Goal: Task Accomplishment & Management: Use online tool/utility

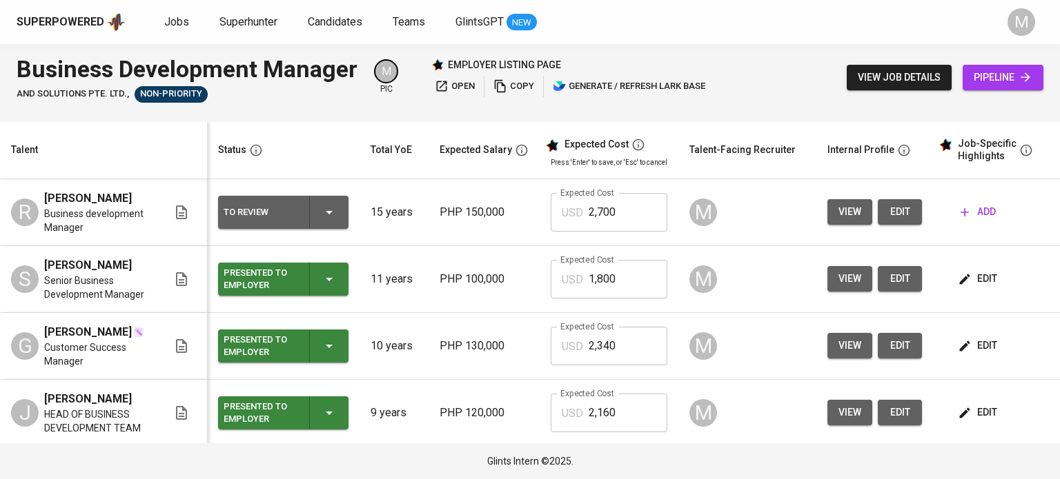
click at [745, 267] on td "M" at bounding box center [747, 279] width 138 height 67
click at [977, 221] on span "add" at bounding box center [977, 211] width 35 height 17
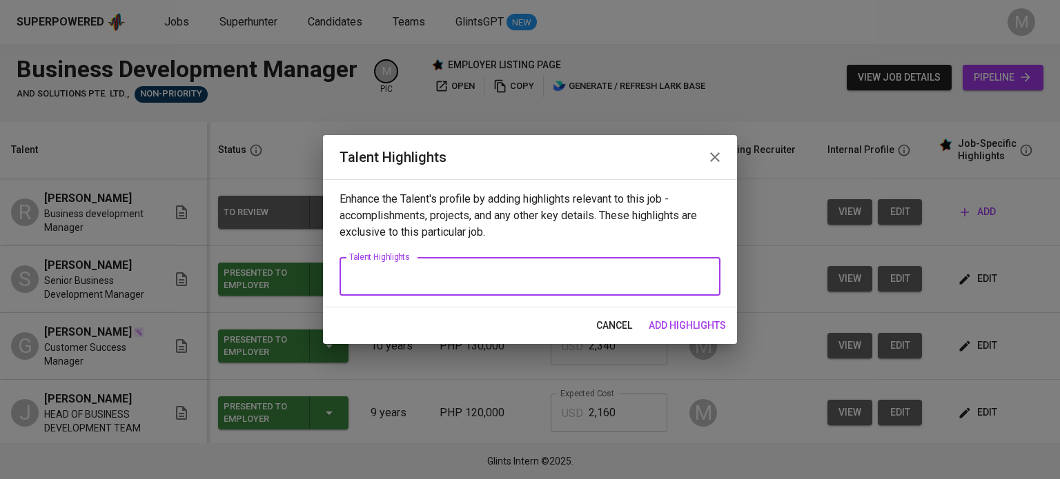
click at [547, 270] on textarea at bounding box center [529, 276] width 361 height 13
paste textarea "Lorem Ipsumd Sitametc ad e seddoeiu tempo inc utlabore etdoloremag aliquaenimad…"
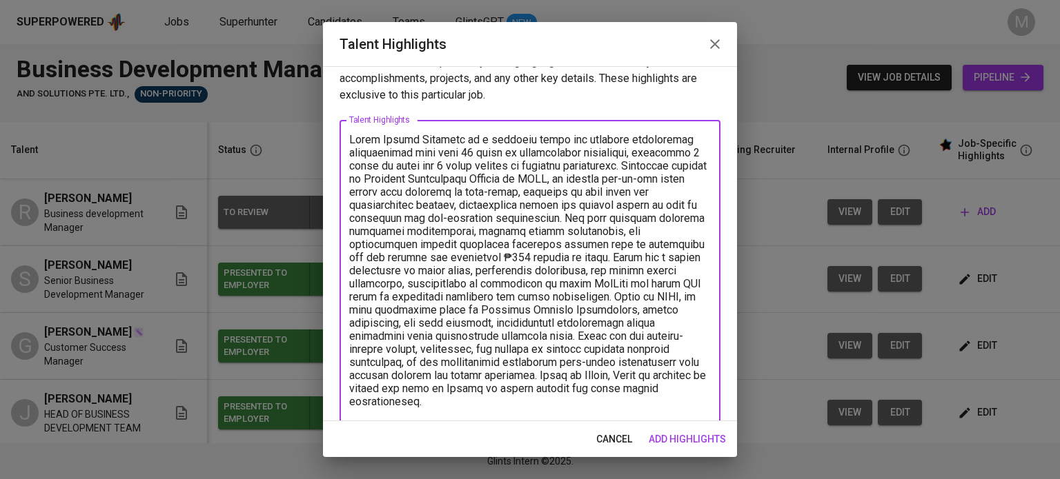
scroll to position [37, 0]
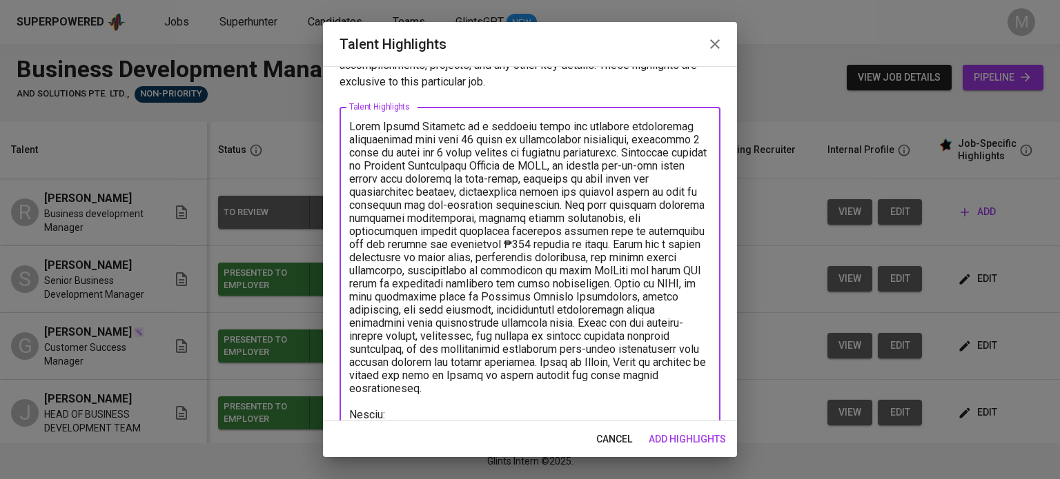
paste textarea "[URL][DOMAIN_NAME]"
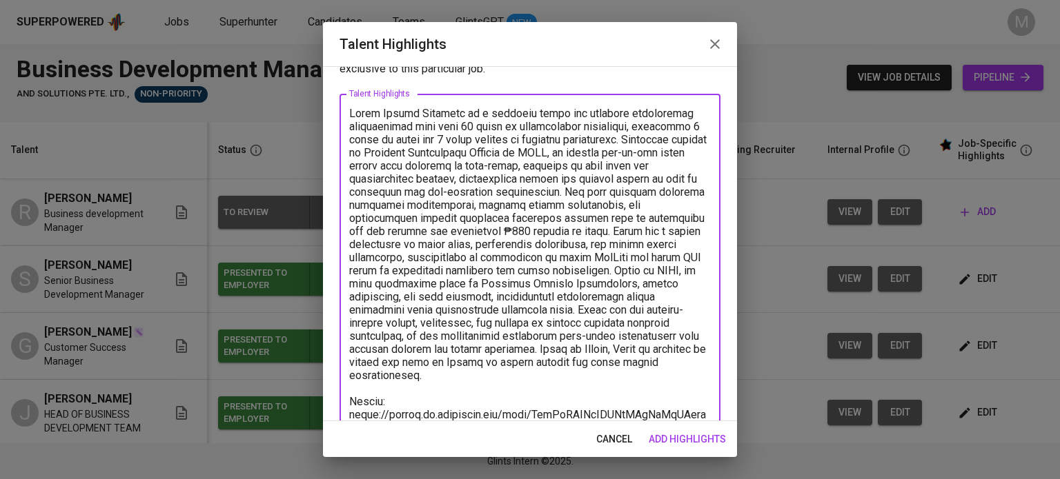
type textarea "Lorem Ipsumd Sitametc ad e seddoeiu tempo inc utlabore etdoloremag aliquaenimad…"
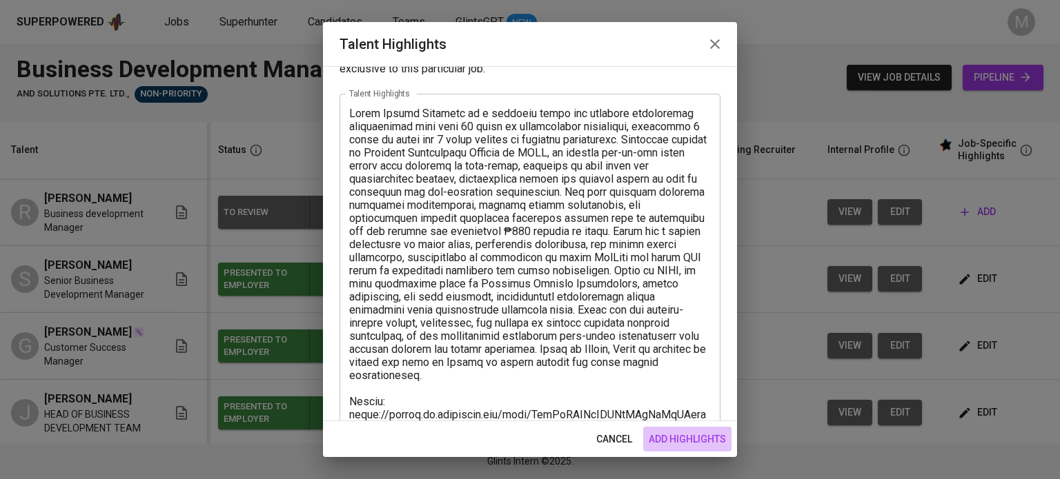
click at [676, 432] on span "add highlights" at bounding box center [686, 439] width 77 height 17
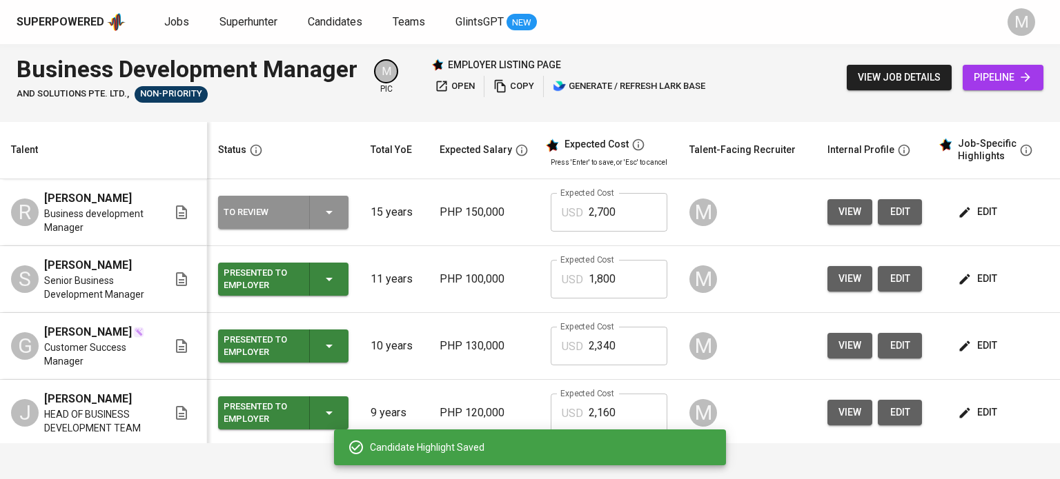
click at [323, 220] on icon "button" at bounding box center [329, 212] width 17 height 17
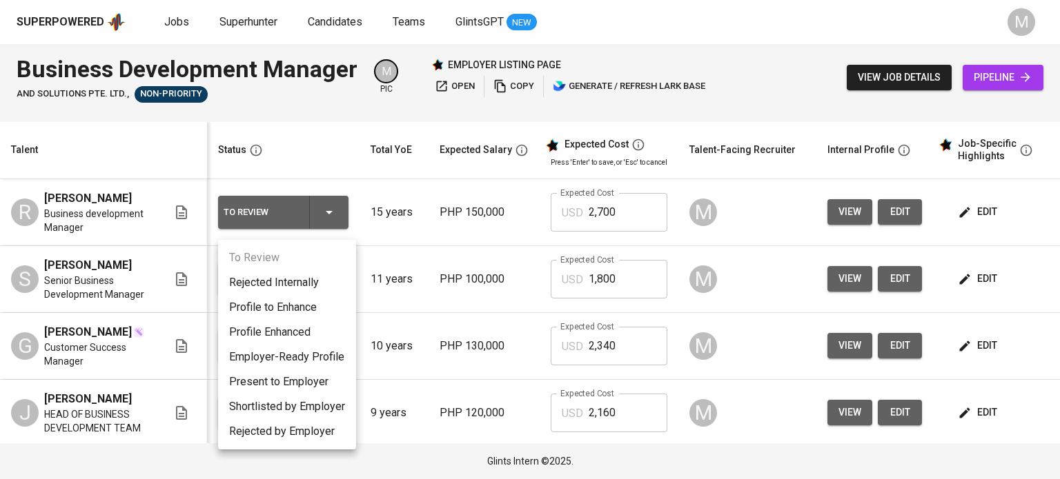
click at [298, 386] on li "Present to Employer" at bounding box center [287, 382] width 138 height 25
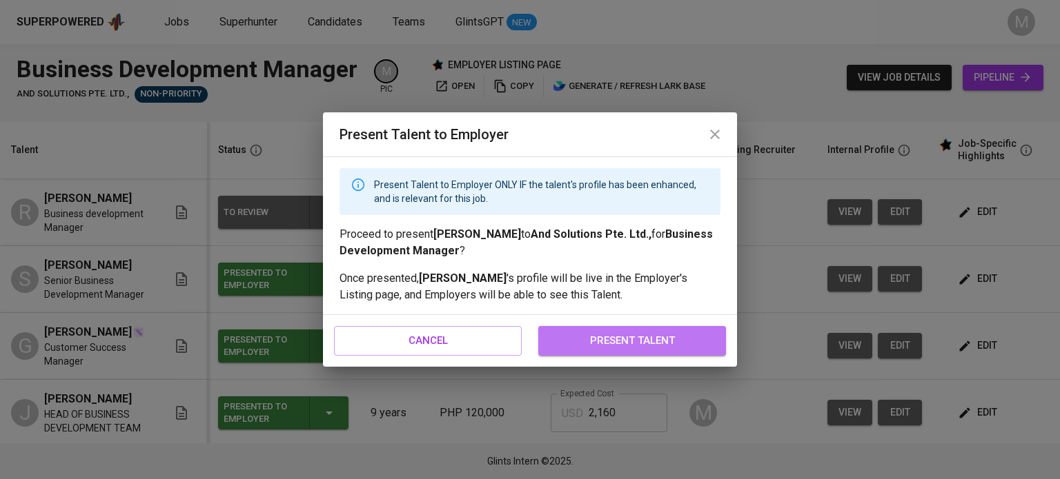
click at [685, 341] on span "present talent" at bounding box center [631, 341] width 157 height 18
